Goal: Information Seeking & Learning: Learn about a topic

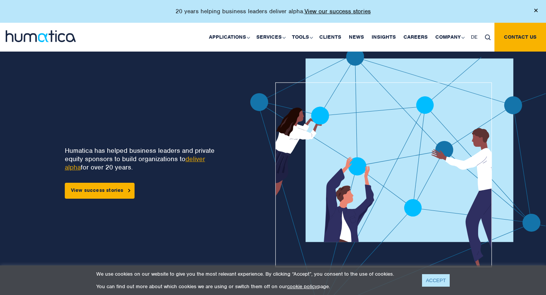
click at [444, 281] on link "ACCEPT" at bounding box center [436, 280] width 28 height 13
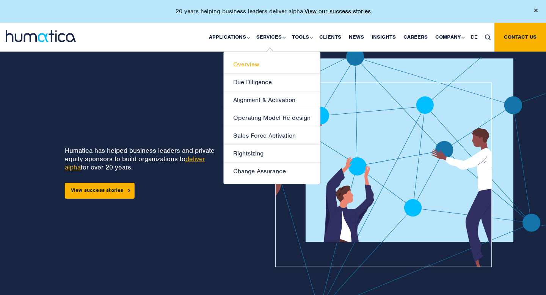
click at [245, 65] on link "Overview" at bounding box center [272, 65] width 96 height 18
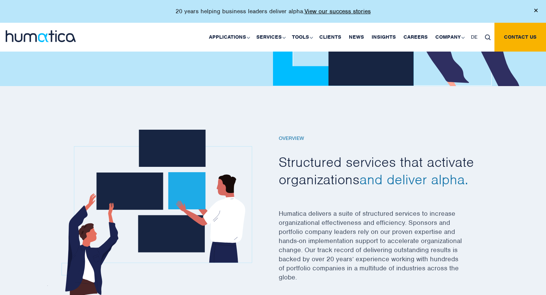
scroll to position [157, 0]
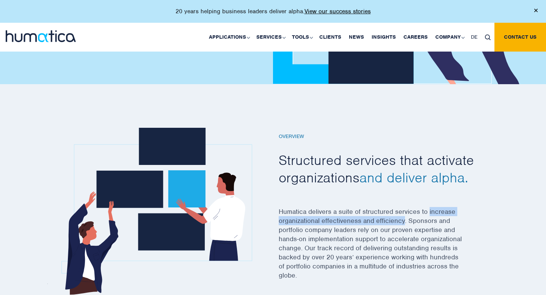
drag, startPoint x: 429, startPoint y: 210, endPoint x: 403, endPoint y: 216, distance: 26.1
click at [403, 216] on p "Humatica delivers a suite of structured services to increase organizational eff…" at bounding box center [381, 248] width 205 height 82
copy p "increase organizational effectiveness and efficiency"
